Goal: Task Accomplishment & Management: Complete application form

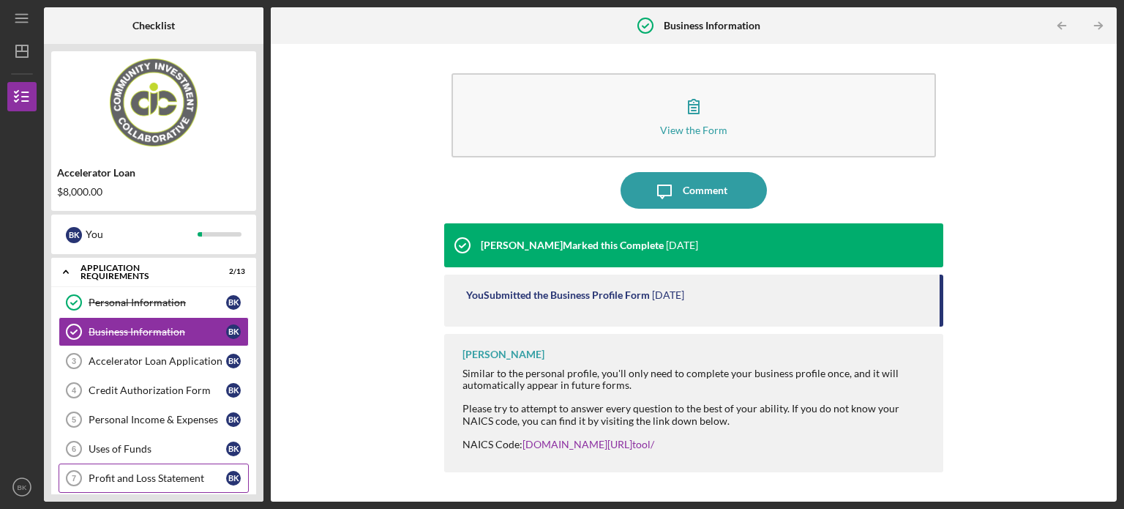
click at [136, 483] on link "Profit and Loss Statement 7 Profit and Loss Statement B K" at bounding box center [154, 477] width 190 height 29
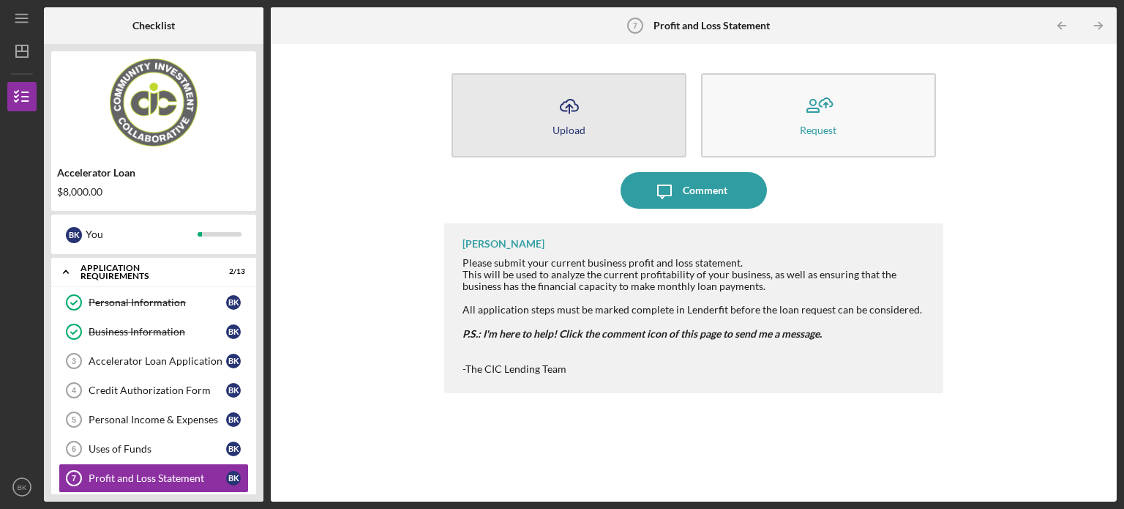
click at [568, 115] on icon "Icon/Upload" at bounding box center [569, 106] width 37 height 37
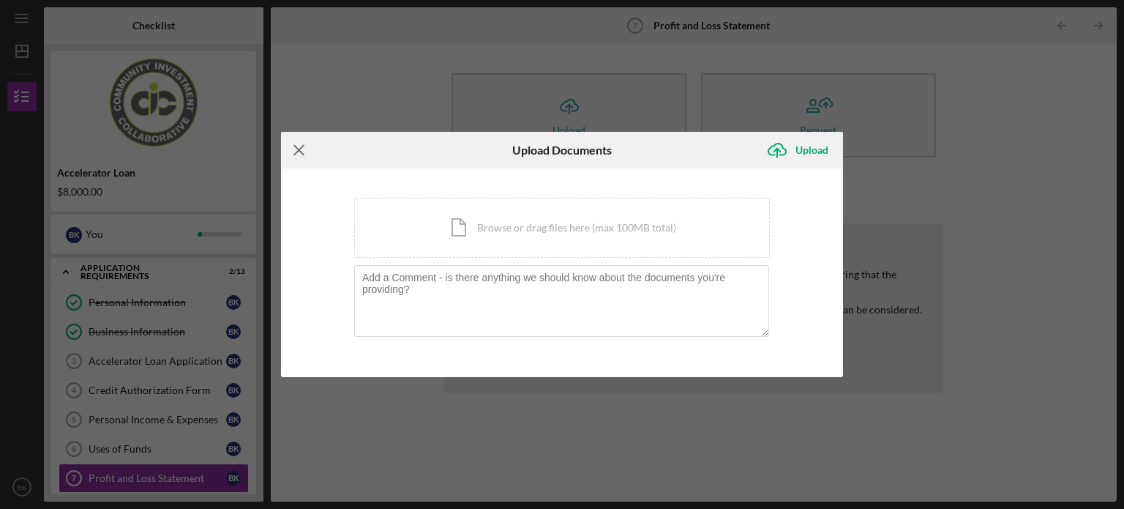
click at [302, 152] on line at bounding box center [299, 150] width 10 height 10
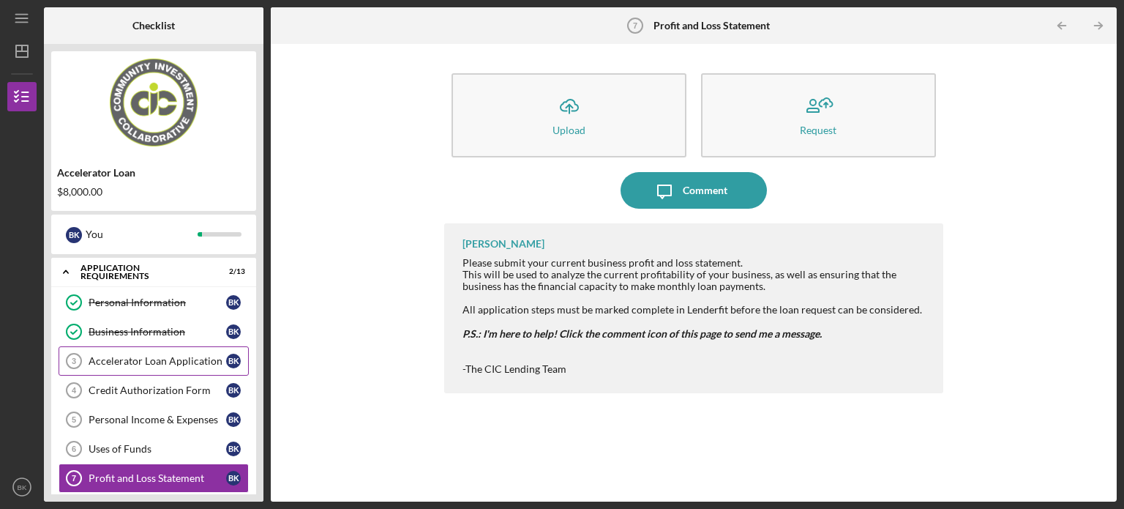
click at [195, 359] on div "Accelerator Loan Application" at bounding box center [158, 361] width 138 height 12
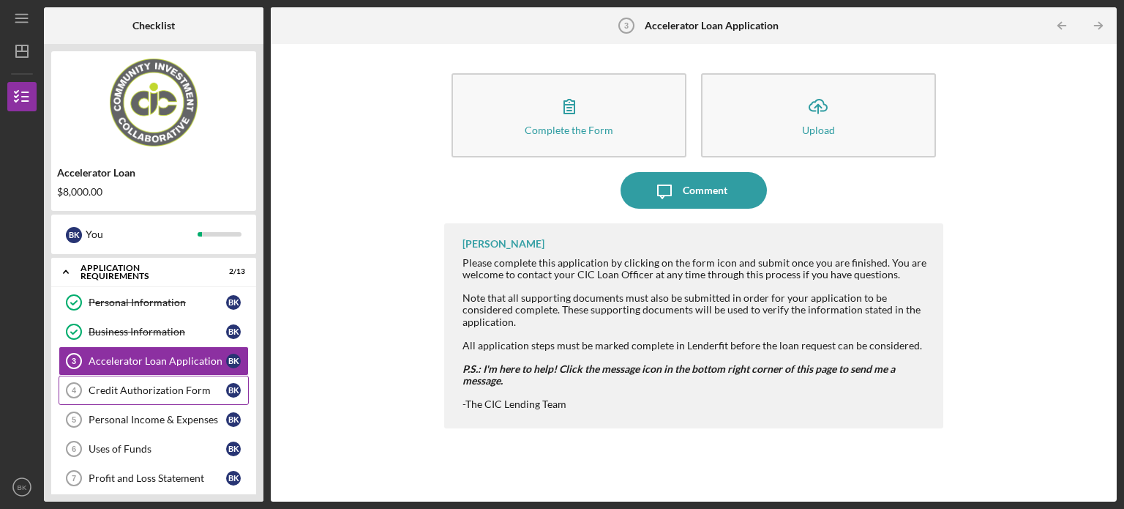
click at [168, 389] on div "Credit Authorization Form" at bounding box center [158, 390] width 138 height 12
